Goal: Task Accomplishment & Management: Manage account settings

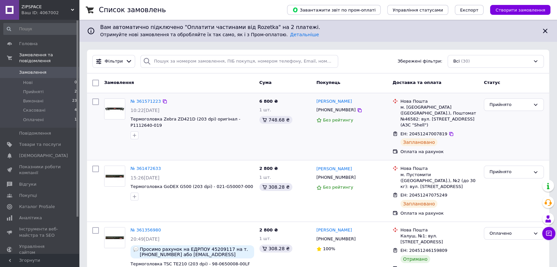
click at [199, 139] on div at bounding box center [192, 135] width 126 height 11
